Goal: Task Accomplishment & Management: Manage account settings

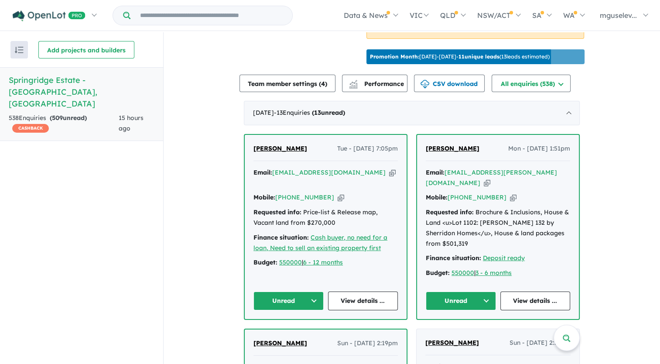
scroll to position [318, 0]
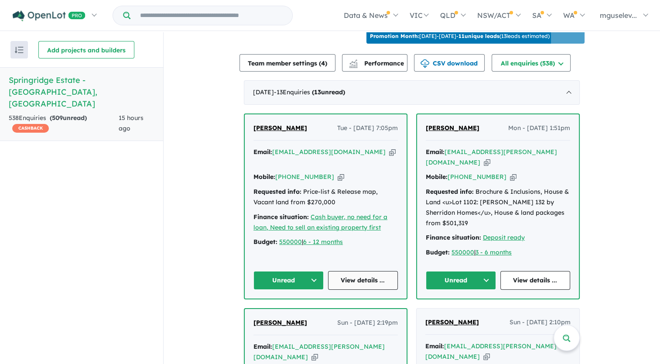
click at [366, 271] on link "View details ..." at bounding box center [363, 280] width 70 height 19
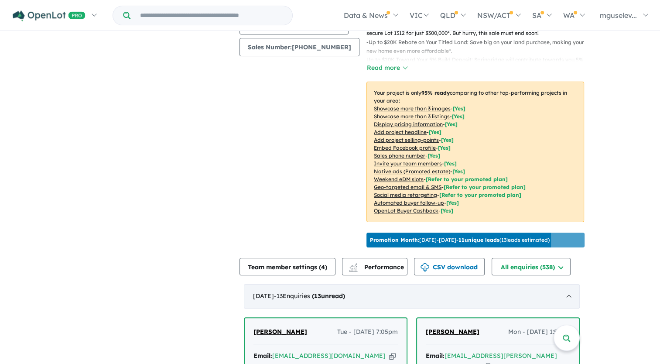
scroll to position [262, 0]
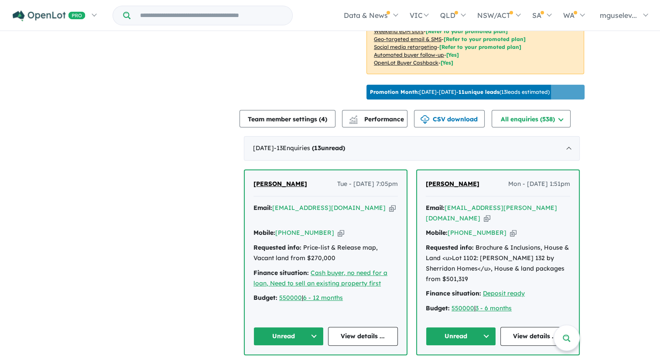
click at [389, 213] on icon "button" at bounding box center [392, 207] width 7 height 9
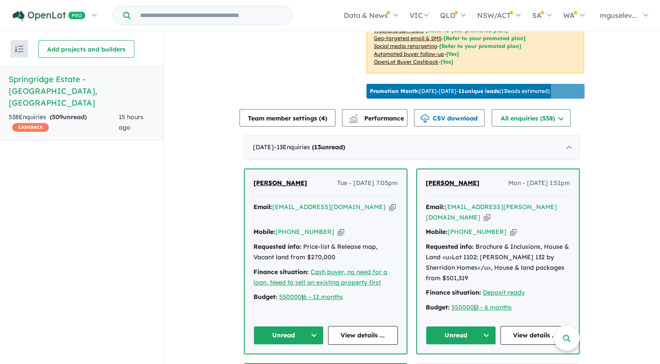
click at [389, 210] on icon "button" at bounding box center [392, 207] width 7 height 9
click at [338, 227] on icon "button" at bounding box center [341, 231] width 7 height 9
click at [354, 332] on link "View details ..." at bounding box center [363, 335] width 70 height 19
